Goal: Information Seeking & Learning: Find specific fact

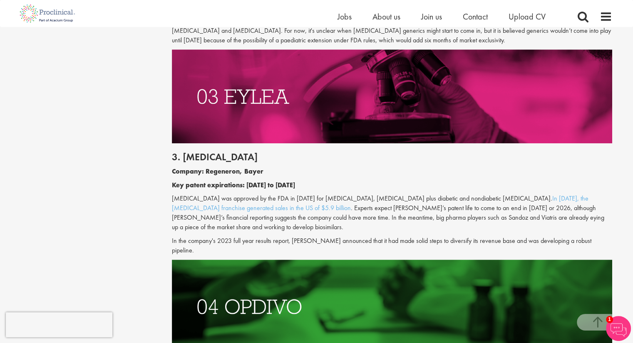
scroll to position [974, 0]
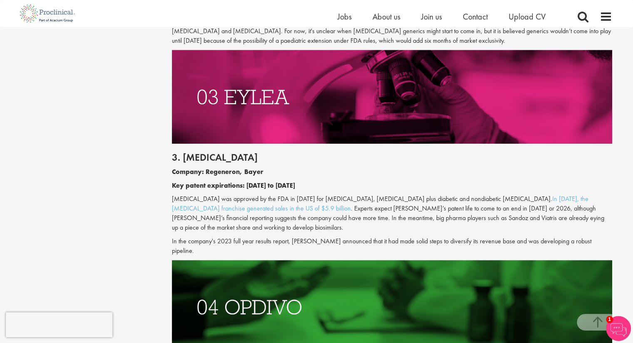
click at [217, 171] on b "Company: Regeneron, Bayer" at bounding box center [217, 172] width 91 height 9
copy b "Regeneron"
click at [196, 158] on h2 "3. [MEDICAL_DATA]" at bounding box center [392, 157] width 440 height 11
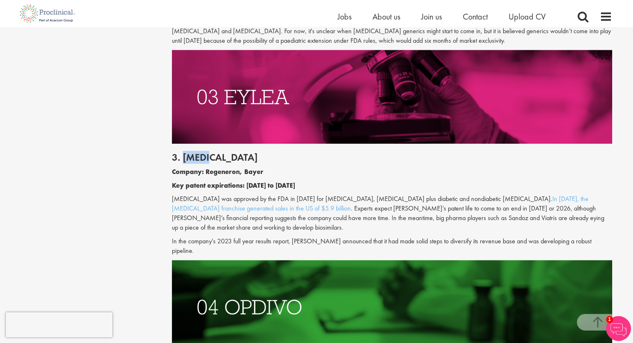
copy h2 "Eylea"
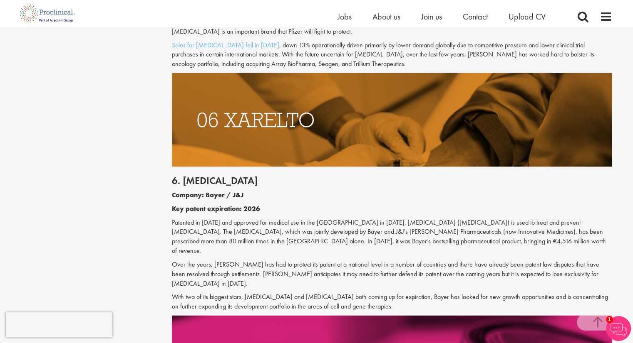
scroll to position [1610, 0]
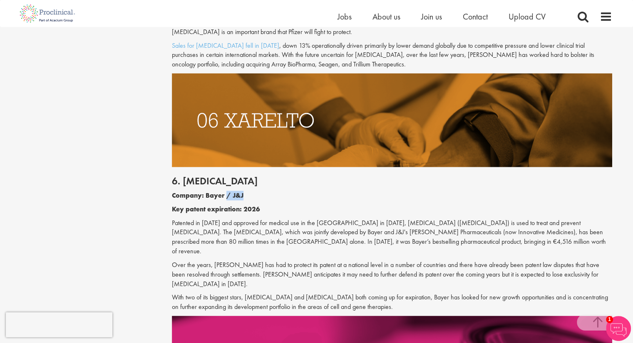
drag, startPoint x: 246, startPoint y: 176, endPoint x: 227, endPoint y: 179, distance: 19.0
click at [227, 191] on p "Company: Bayer / J&J" at bounding box center [392, 196] width 440 height 10
drag, startPoint x: 200, startPoint y: 176, endPoint x: 208, endPoint y: 176, distance: 7.1
click at [208, 191] on b "Company: Bayer / J&J" at bounding box center [208, 195] width 72 height 9
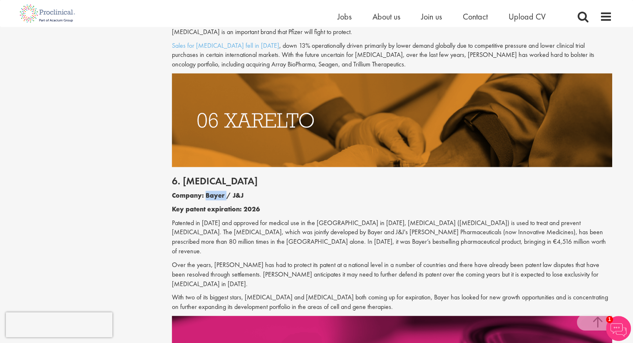
click at [208, 191] on b "Company: Bayer / J&J" at bounding box center [208, 195] width 72 height 9
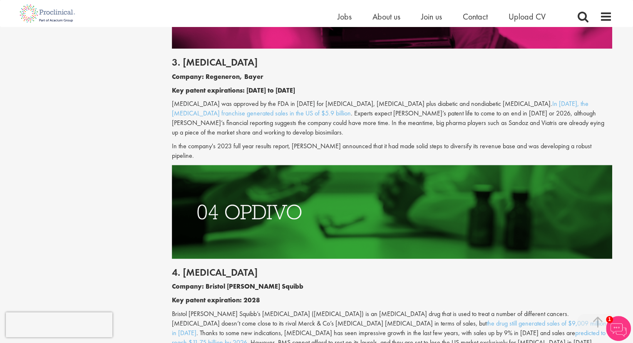
scroll to position [1069, 0]
